Goal: Transaction & Acquisition: Purchase product/service

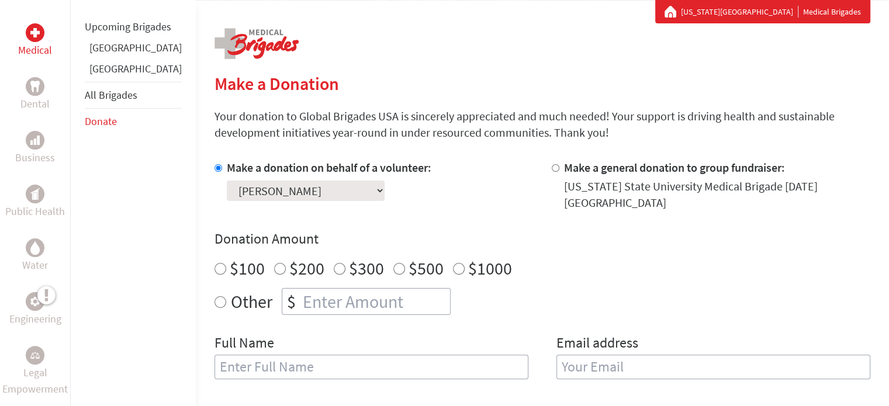
scroll to position [234, 0]
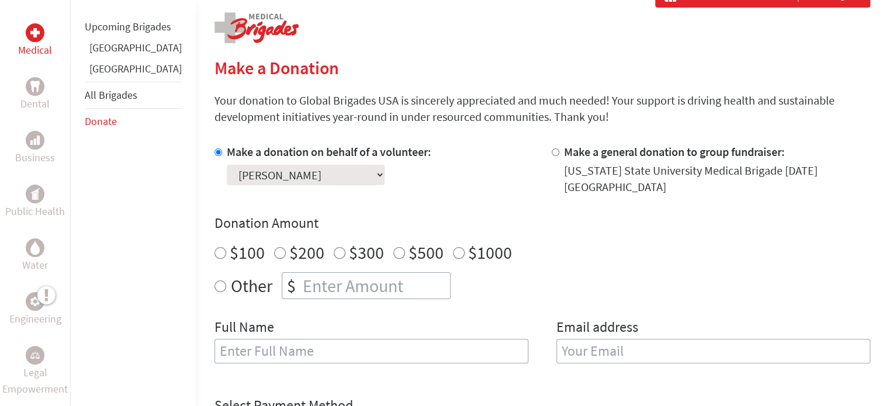
radio input "true"
click at [300, 275] on input "number" at bounding box center [375, 286] width 150 height 26
type input "250.00"
click at [224, 344] on input "text" at bounding box center [371, 351] width 314 height 25
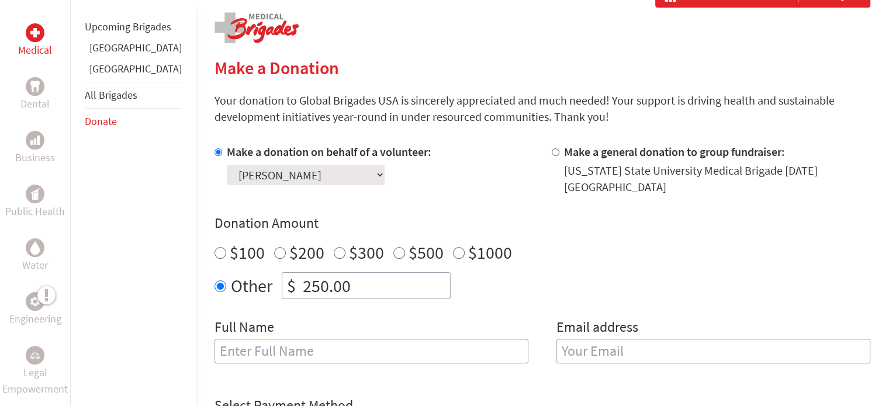
type input "[PERSON_NAME]"
type input "[EMAIL_ADDRESS][DOMAIN_NAME]"
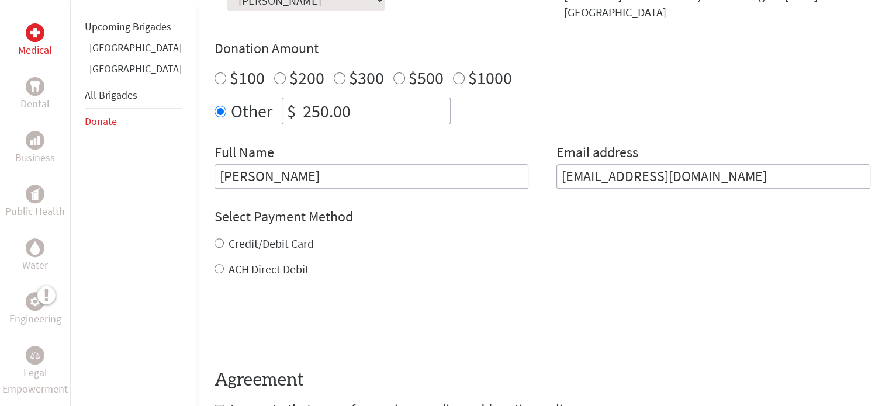
scroll to position [409, 0]
click at [214, 264] on input "ACH Direct Debit" at bounding box center [218, 268] width 9 height 9
radio input "true"
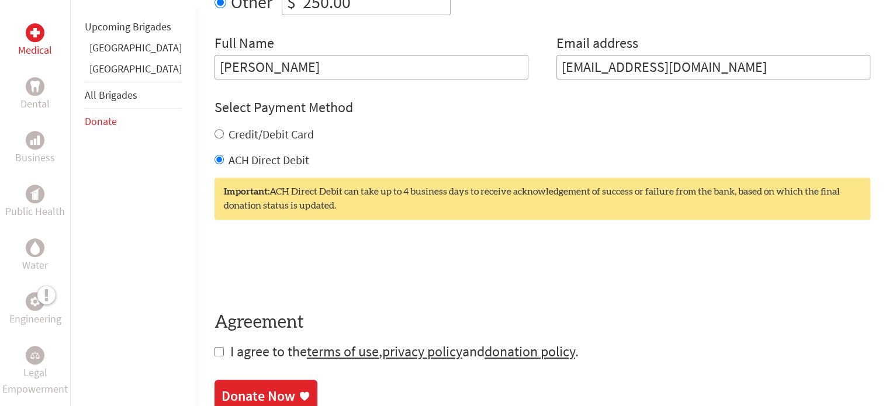
scroll to position [526, 0]
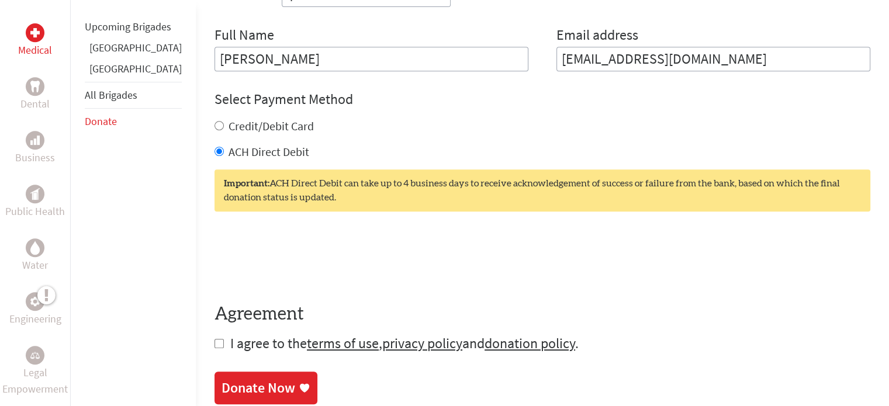
click at [214, 339] on input "checkbox" at bounding box center [218, 343] width 9 height 9
checkbox input "true"
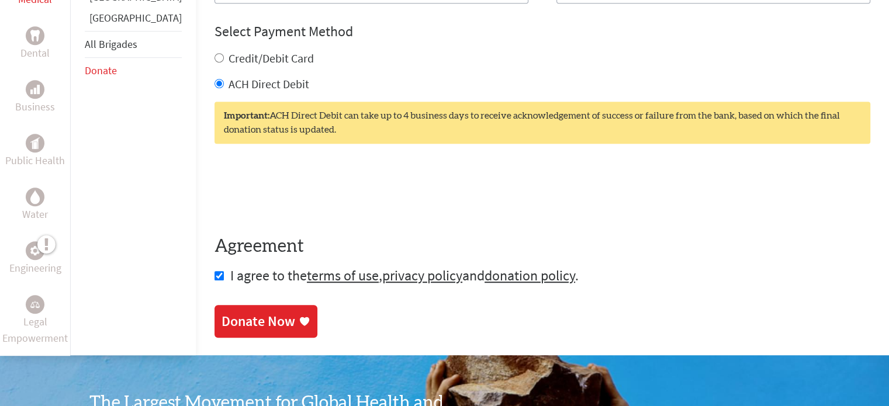
scroll to position [584, 0]
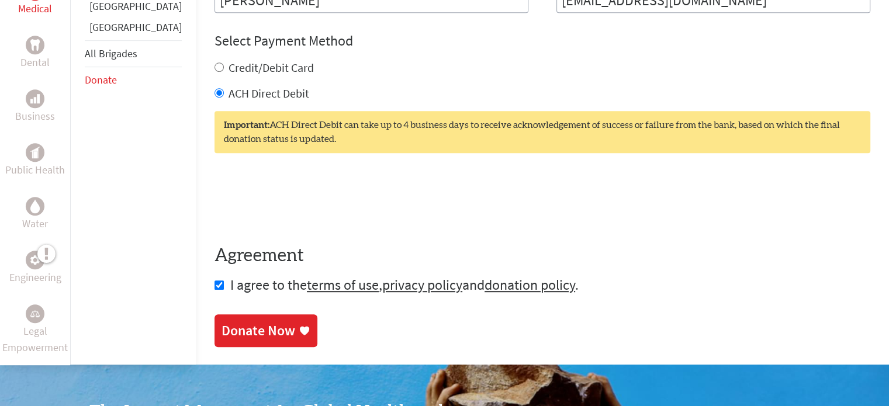
click at [228, 321] on div "Donate Now" at bounding box center [259, 330] width 74 height 19
